Goal: Task Accomplishment & Management: Complete application form

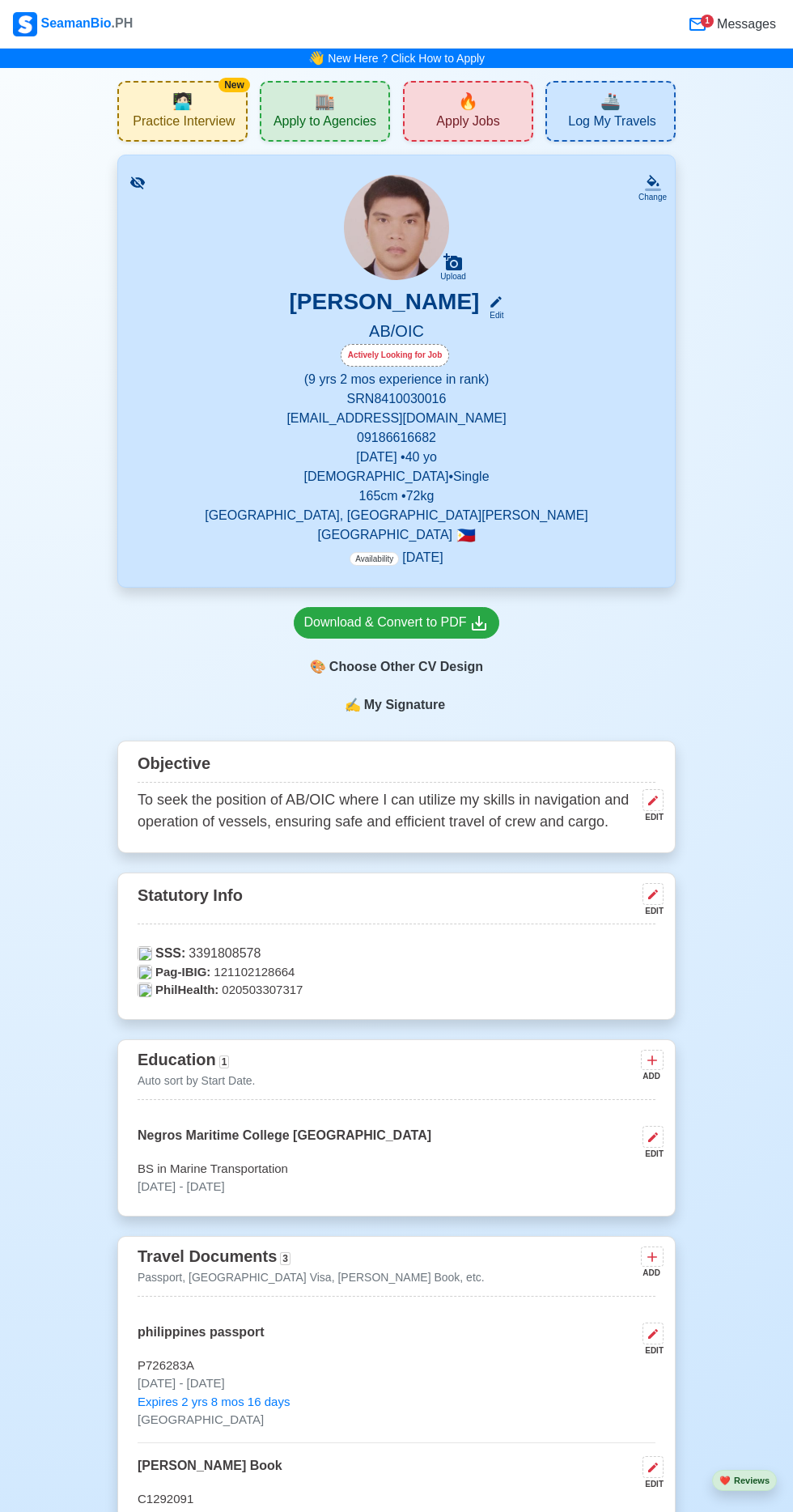
click at [344, 115] on span "Apply to Agencies" at bounding box center [324, 123] width 103 height 20
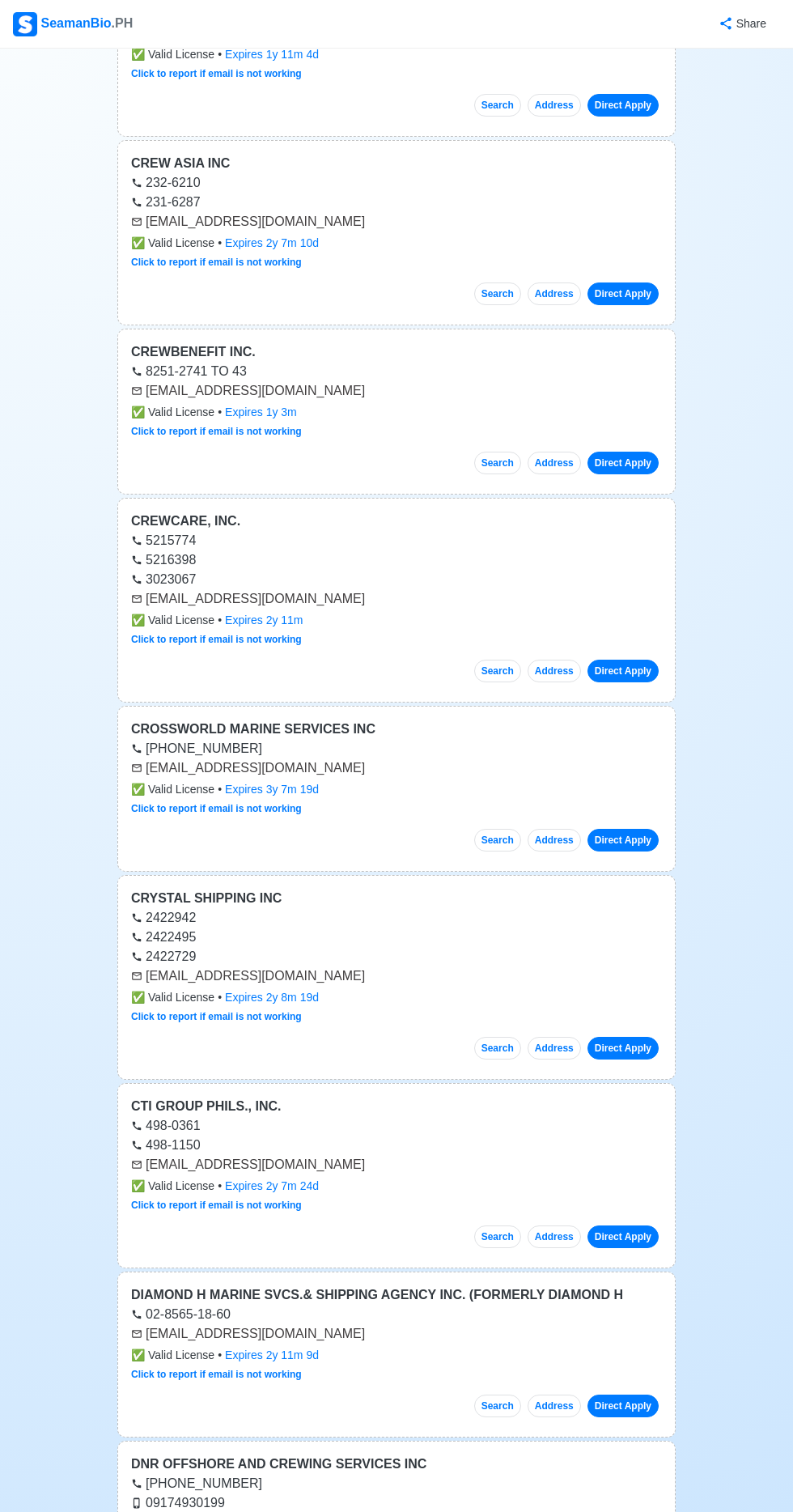
scroll to position [670, 0]
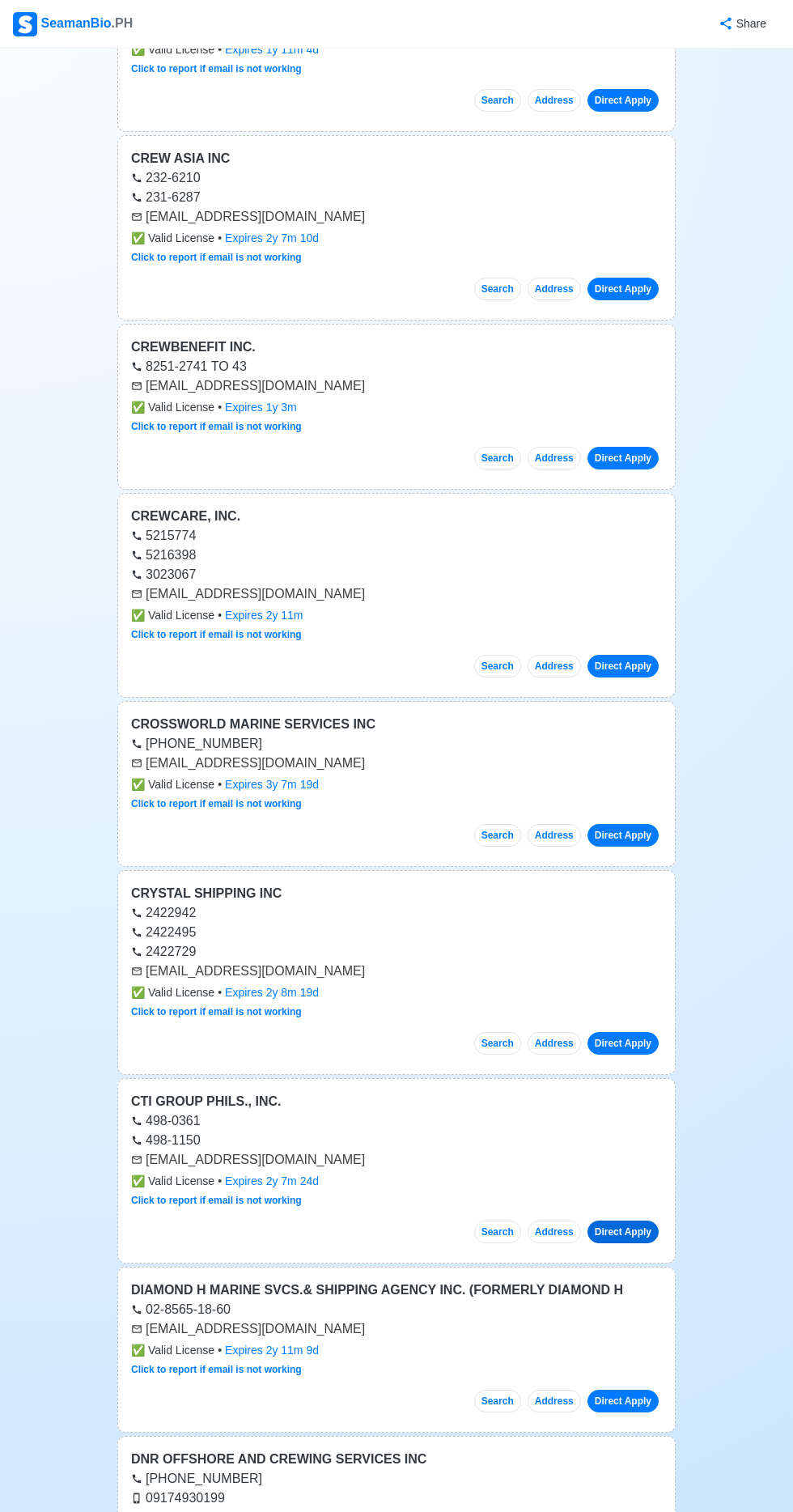
click at [641, 1220] on link "Direct Apply" at bounding box center [623, 1232] width 71 height 23
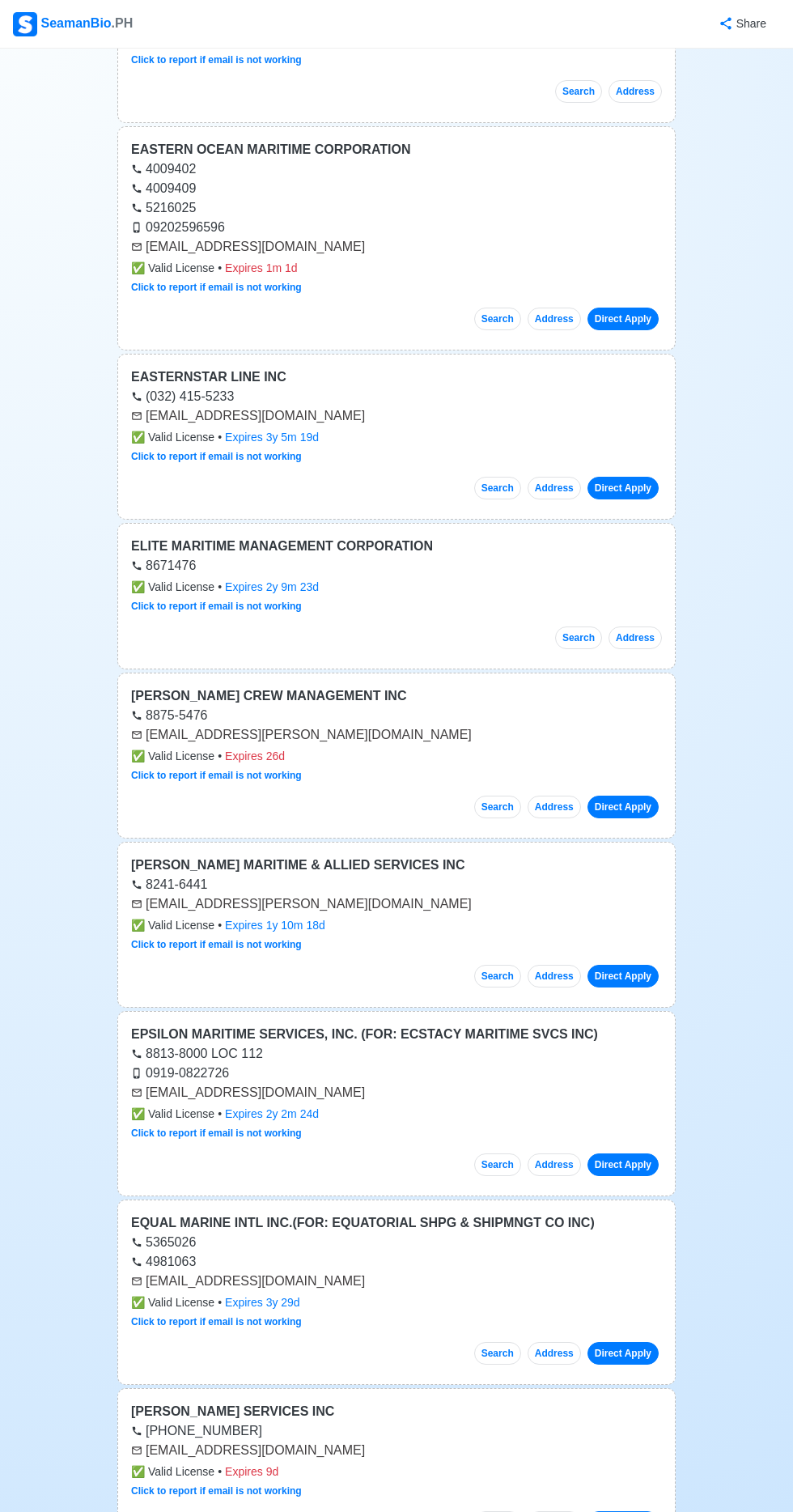
scroll to position [2910, 0]
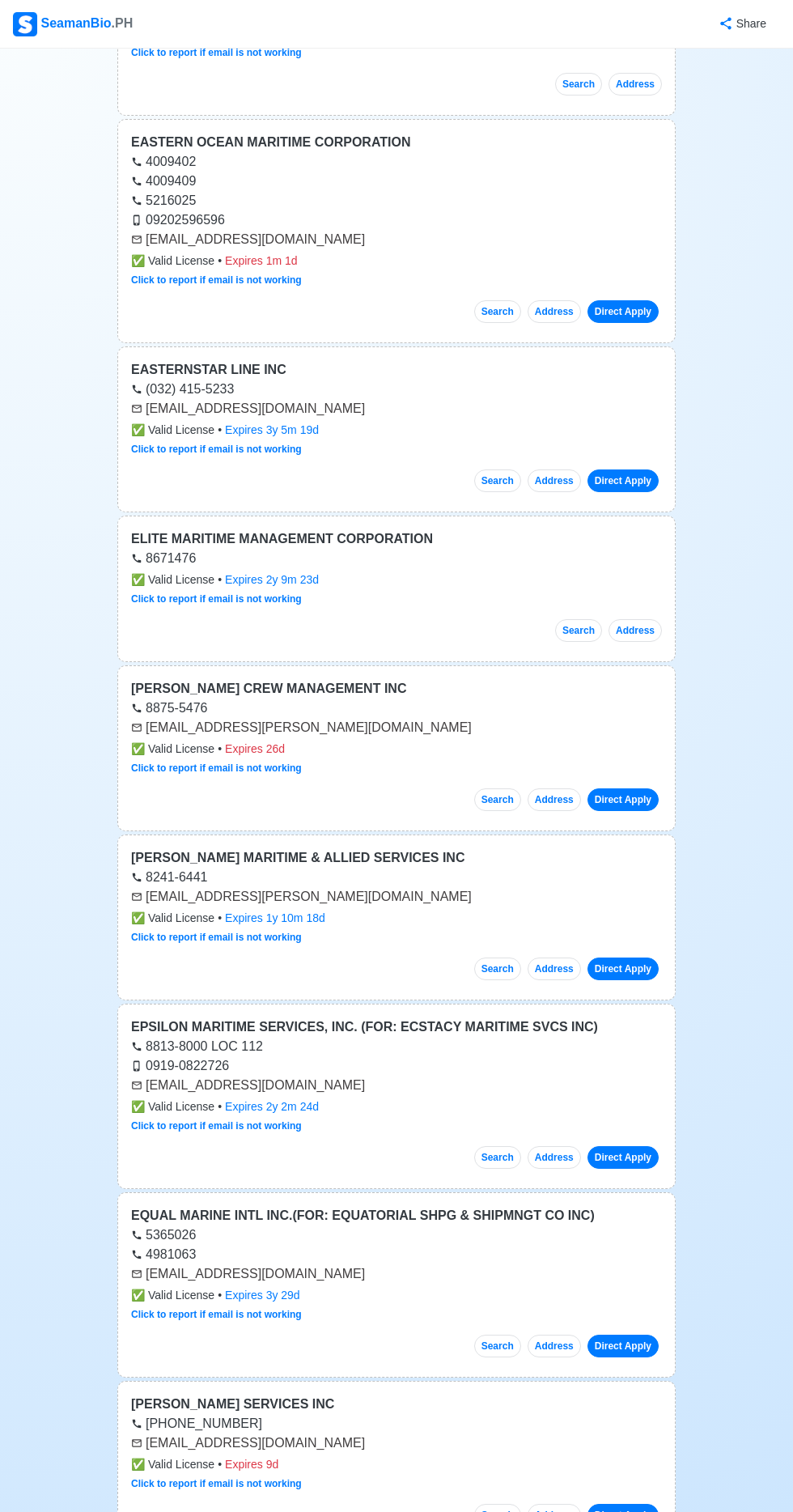
click at [566, 1098] on div "✅ Valid License • Expires 2y 2m 24d" at bounding box center [396, 1107] width 531 height 17
click at [642, 1146] on link "Direct Apply" at bounding box center [623, 1158] width 71 height 23
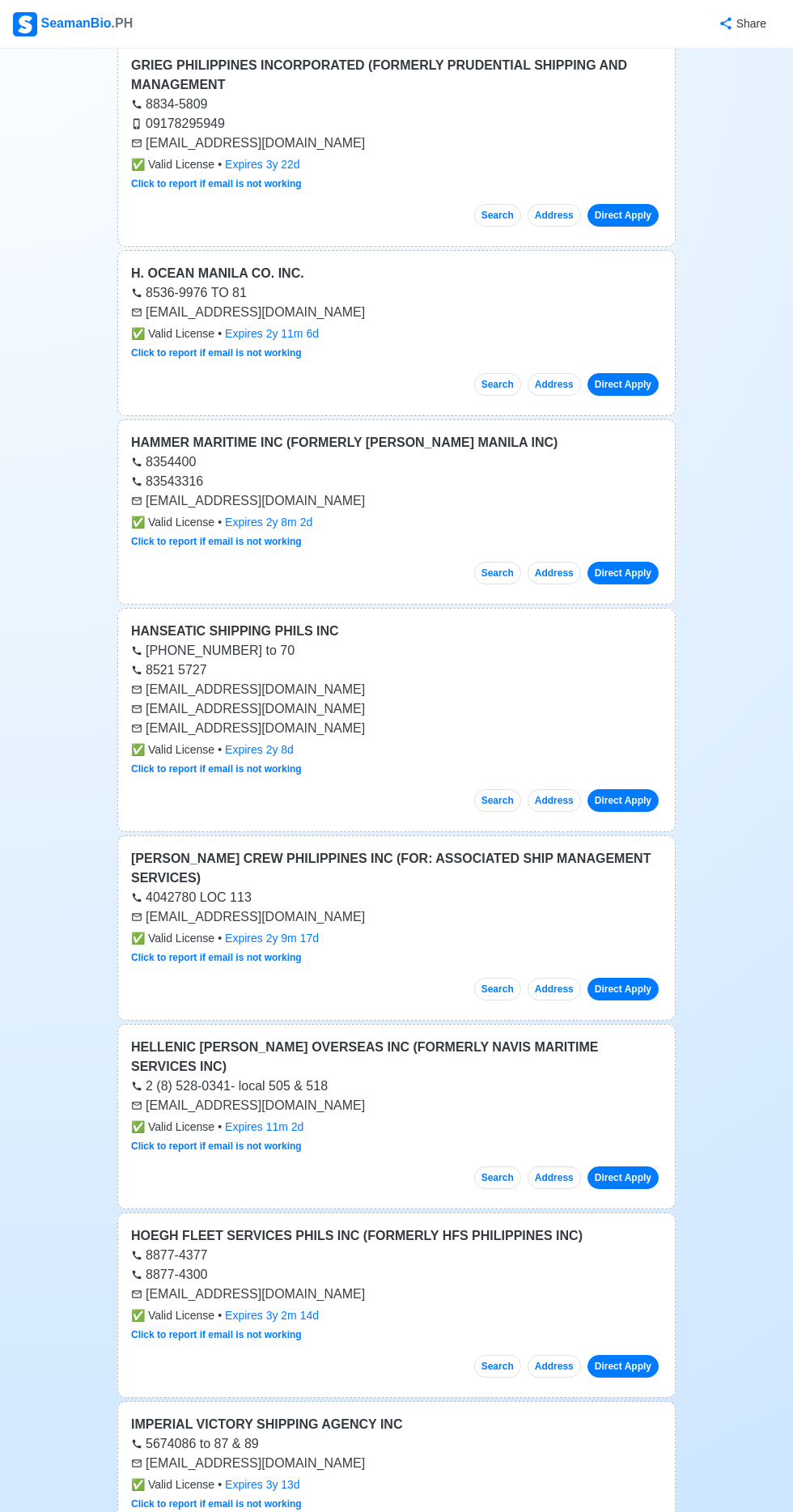
scroll to position [8877, 0]
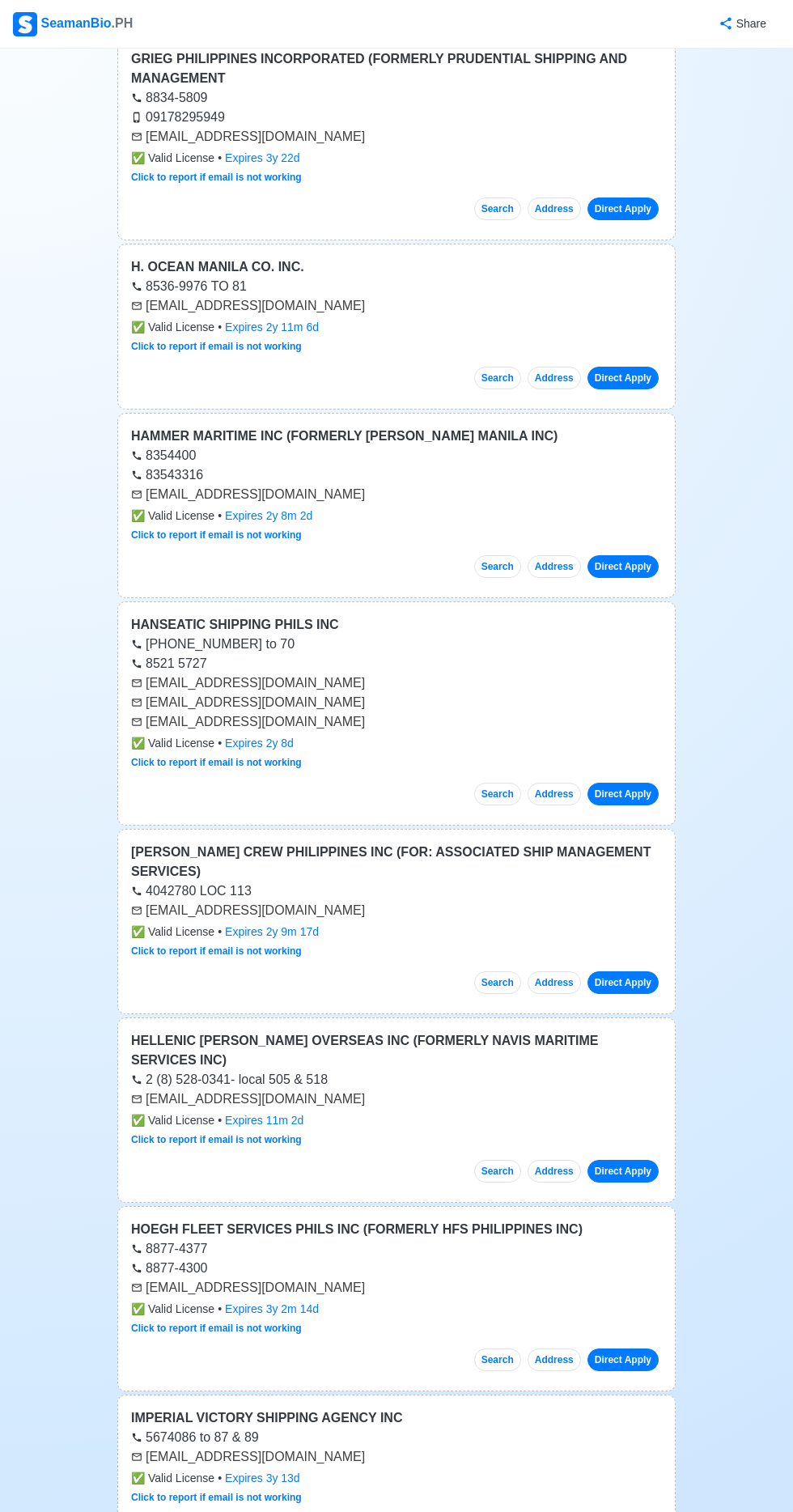
click at [494, 923] on div "✅ Valid License • Expires 2y 9m 17d" at bounding box center [396, 932] width 531 height 17
click at [634, 971] on link "Direct Apply" at bounding box center [623, 983] width 71 height 23
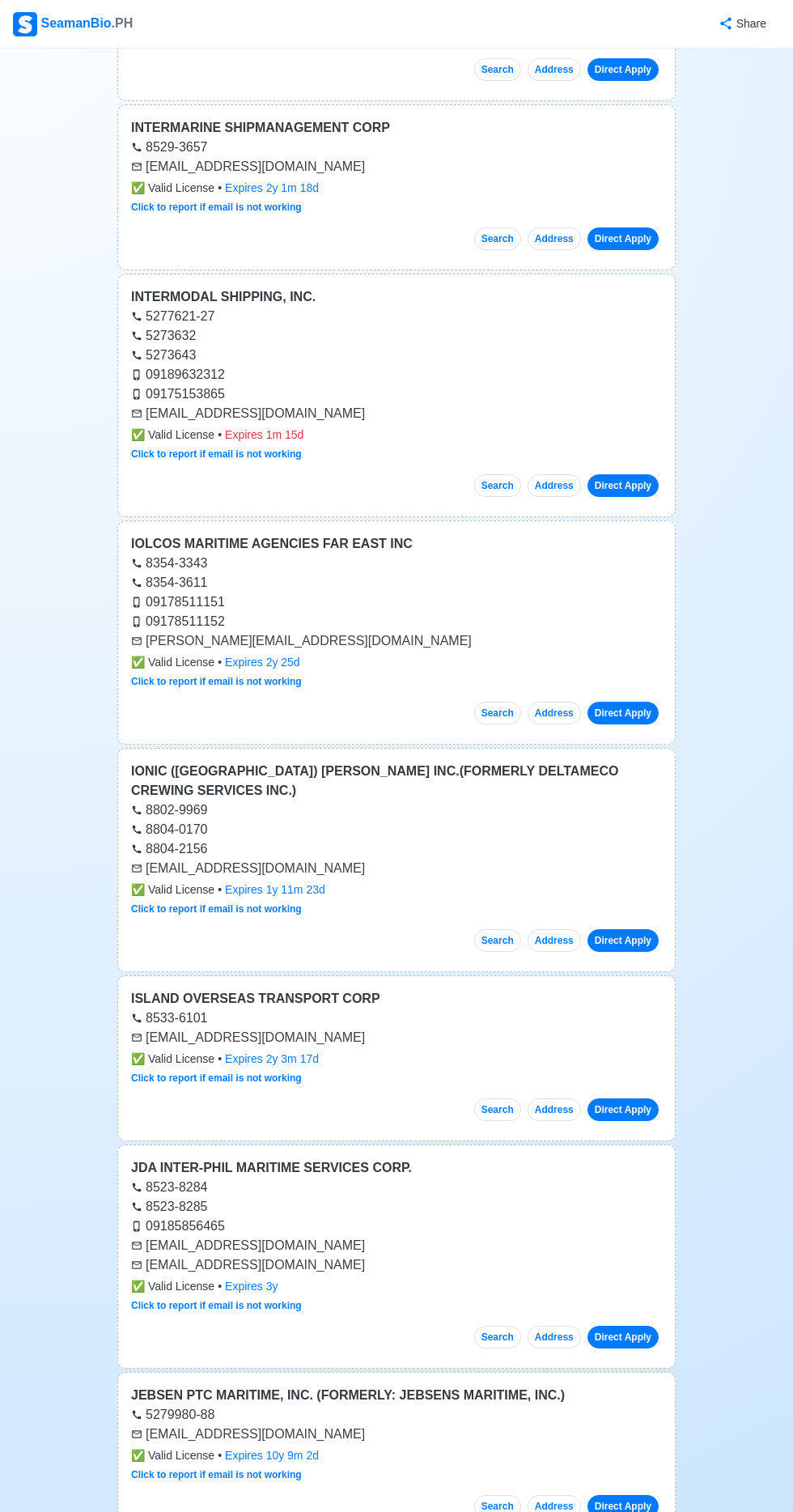
scroll to position [11303, 0]
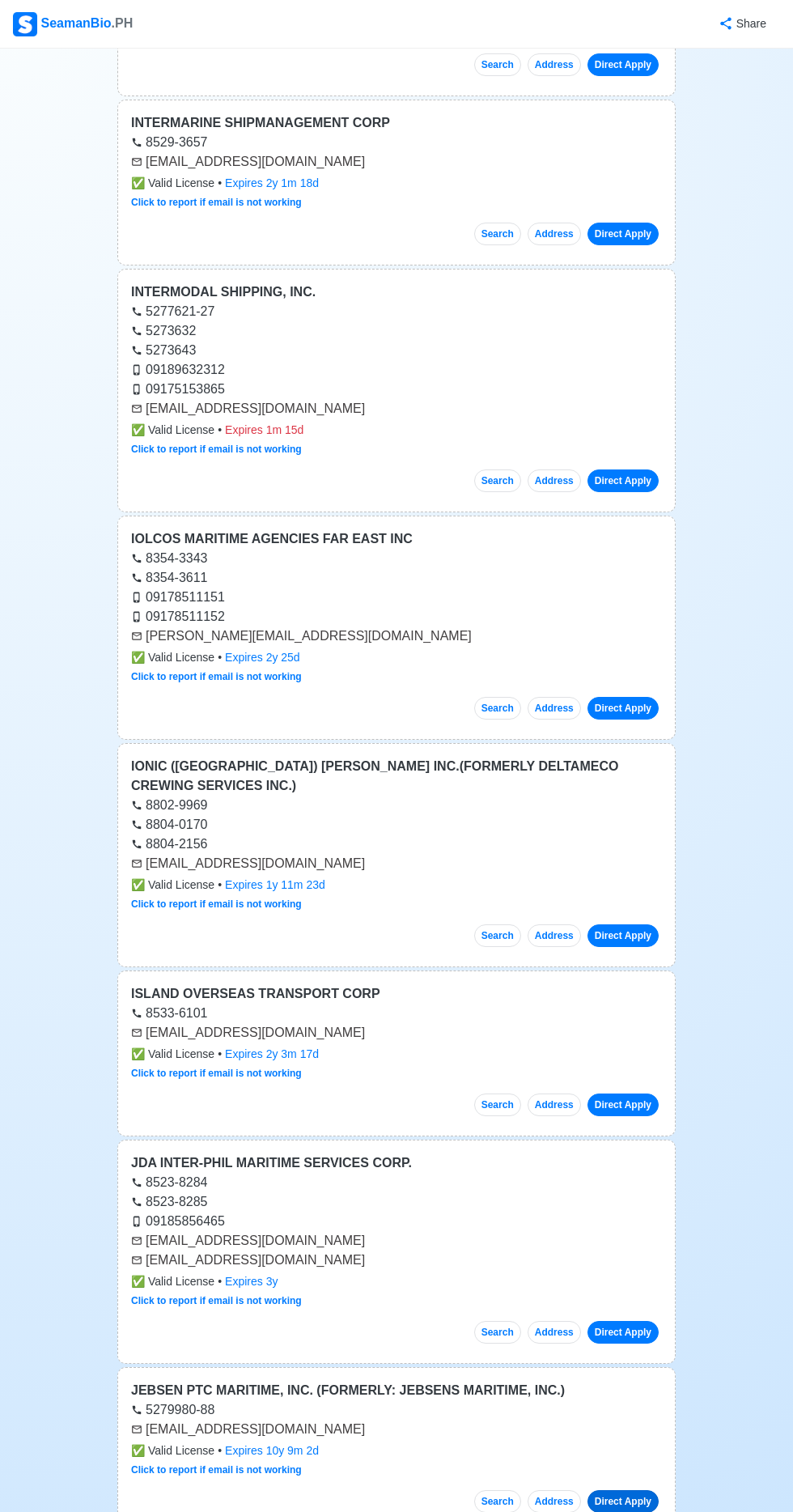
click at [634, 1490] on link "Direct Apply" at bounding box center [623, 1501] width 71 height 23
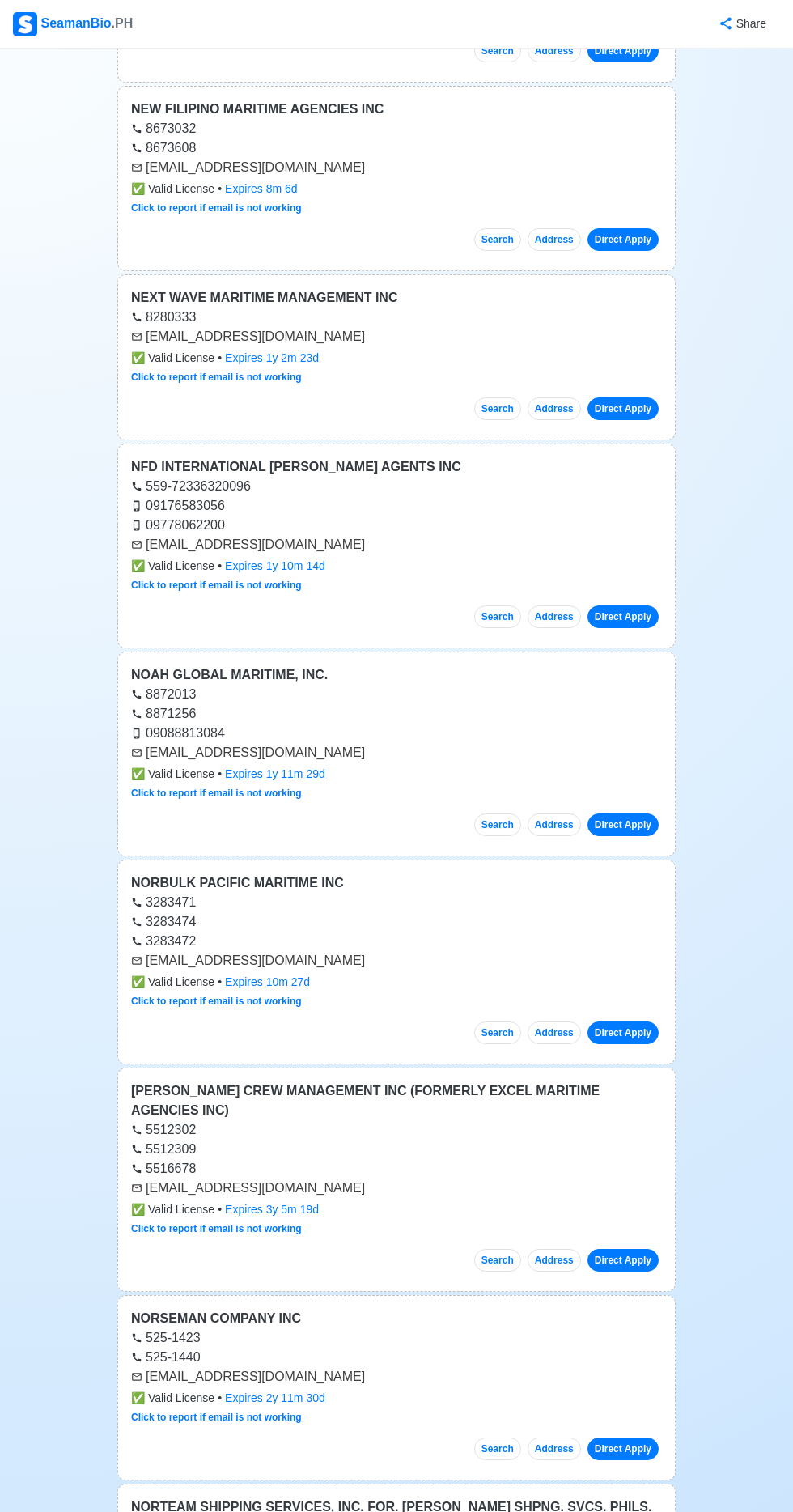
scroll to position [22703, 0]
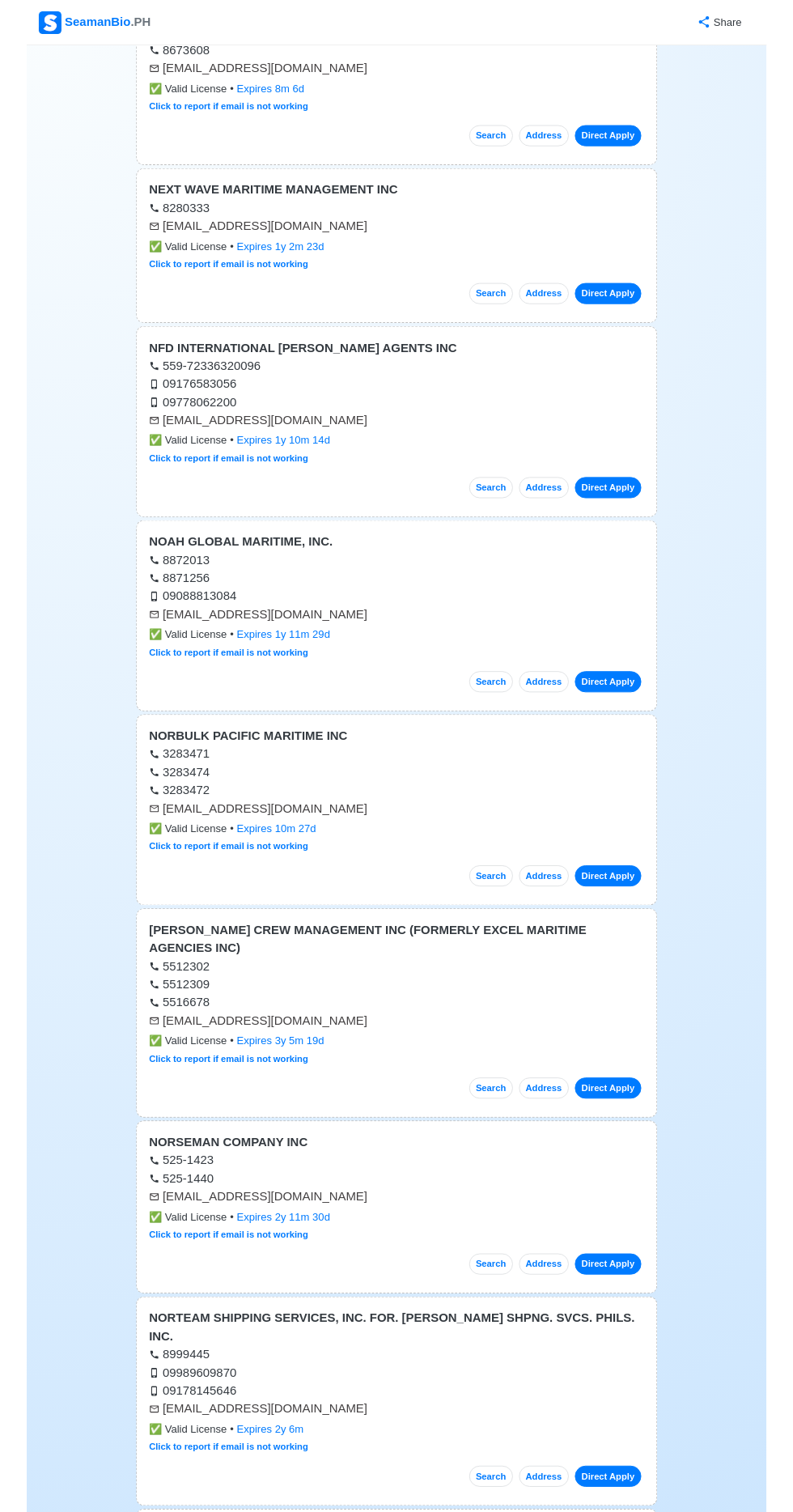
scroll to position [22811, 0]
